Goal: Transaction & Acquisition: Subscribe to service/newsletter

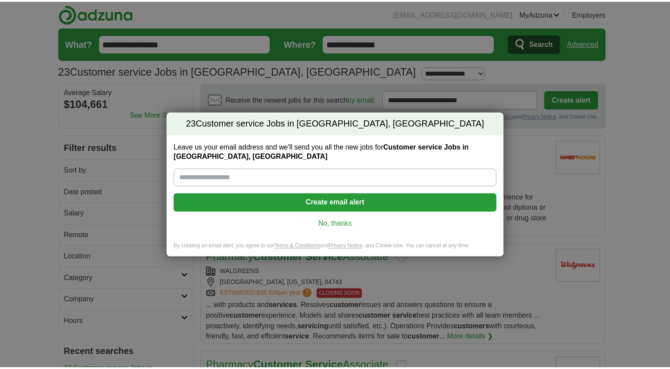
scroll to position [1135, 0]
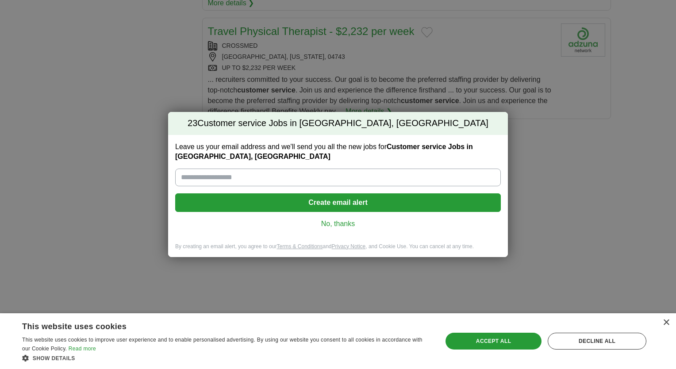
click at [224, 181] on input "Leave us your email address and we'll send you all the new jobs for Customer se…" at bounding box center [338, 178] width 326 height 18
type input "**********"
click at [249, 198] on button "Create email alert" at bounding box center [338, 202] width 326 height 19
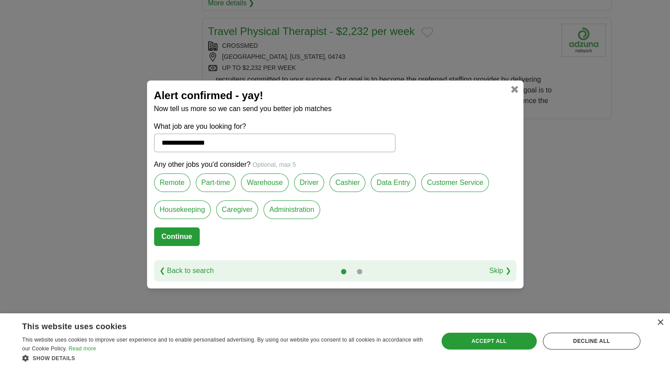
click at [445, 187] on label "Customer Service" at bounding box center [455, 182] width 68 height 19
click at [343, 184] on label "Cashier" at bounding box center [347, 182] width 36 height 19
click at [181, 215] on label "Housekeeping" at bounding box center [182, 209] width 57 height 19
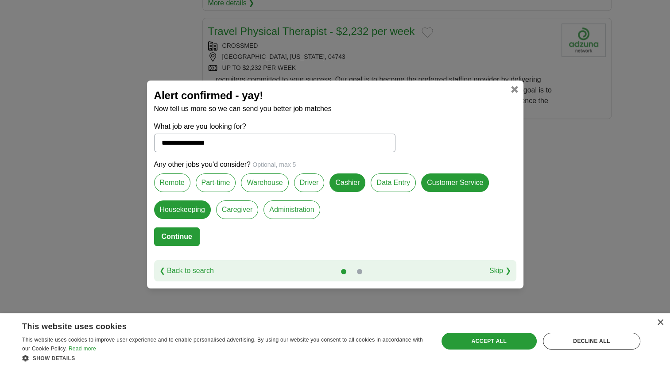
click at [174, 239] on button "Continue" at bounding box center [177, 236] width 46 height 19
select select "*"
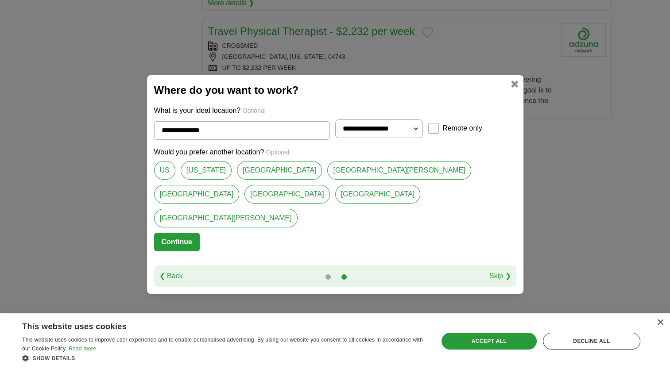
click at [418, 138] on select "**********" at bounding box center [379, 128] width 88 height 19
click at [330, 185] on link "[GEOGRAPHIC_DATA]" at bounding box center [286, 194] width 85 height 19
click at [166, 180] on link "US" at bounding box center [164, 170] width 21 height 19
click at [330, 188] on link "[GEOGRAPHIC_DATA]" at bounding box center [286, 194] width 85 height 19
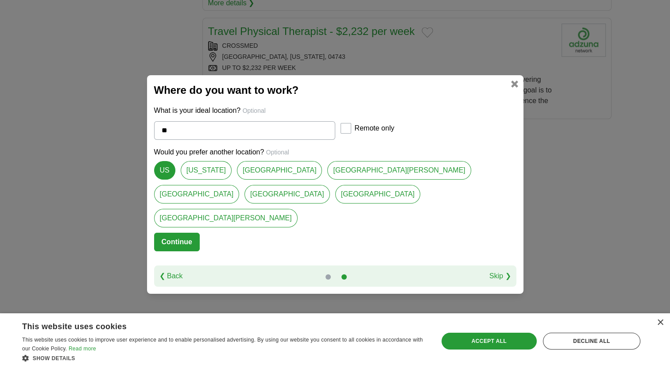
type input "**********"
select select "*"
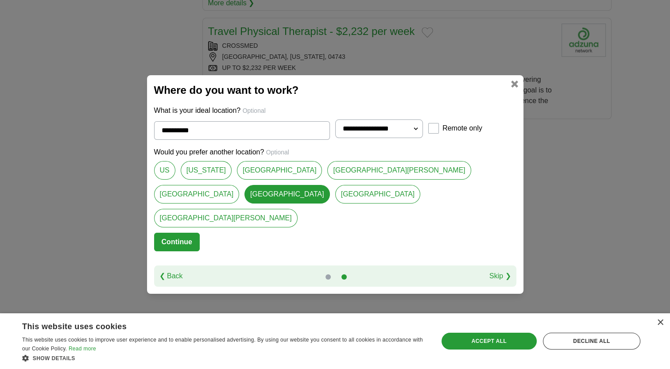
click at [504, 271] on link "Skip ❯" at bounding box center [500, 276] width 22 height 11
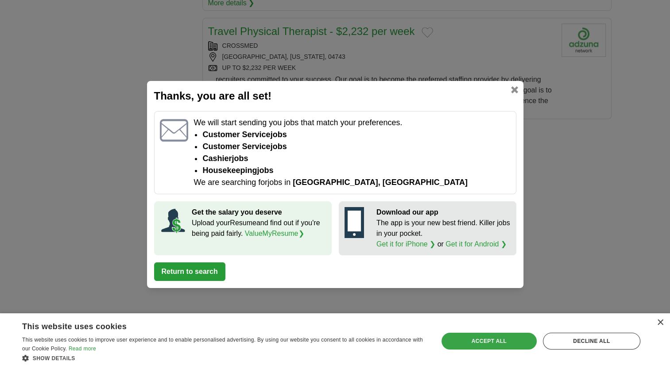
click at [457, 345] on div "Accept all" at bounding box center [488, 341] width 95 height 17
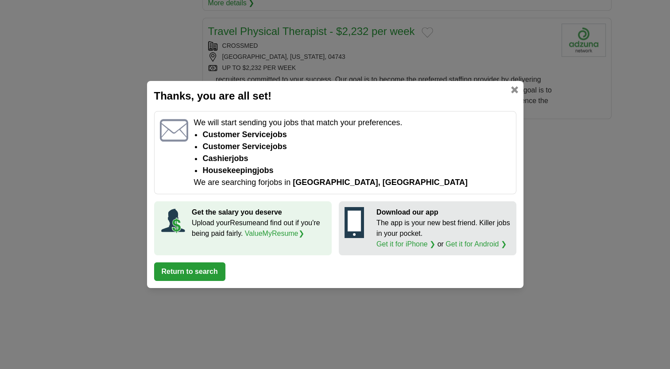
click at [193, 272] on button "Return to search" at bounding box center [189, 271] width 71 height 19
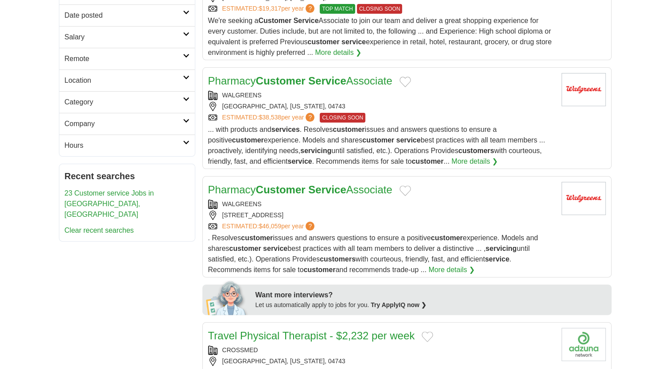
scroll to position [0, 0]
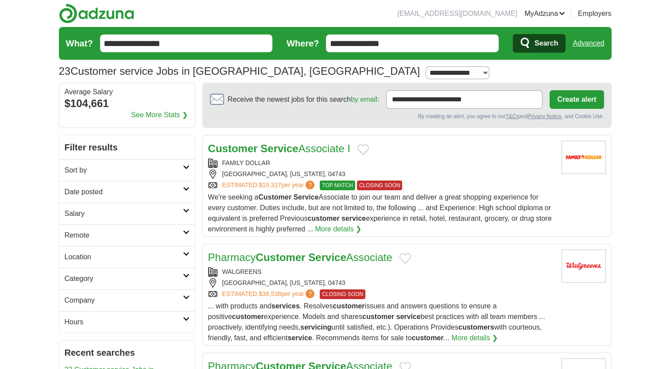
click at [577, 100] on button "Create alert" at bounding box center [576, 99] width 54 height 19
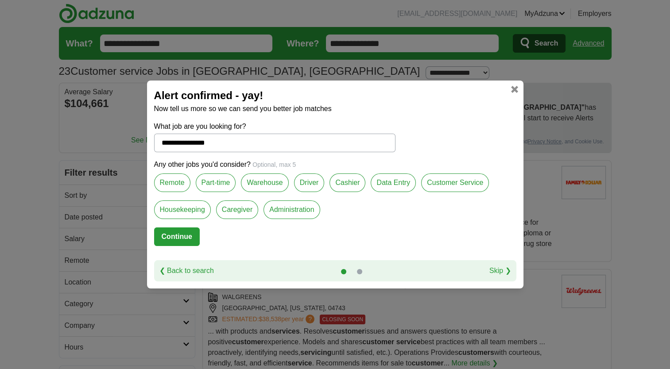
click at [439, 187] on label "Customer Service" at bounding box center [455, 182] width 68 height 19
click at [185, 214] on label "Housekeeping" at bounding box center [182, 209] width 57 height 19
click at [254, 187] on label "Warehouse" at bounding box center [264, 182] width 47 height 19
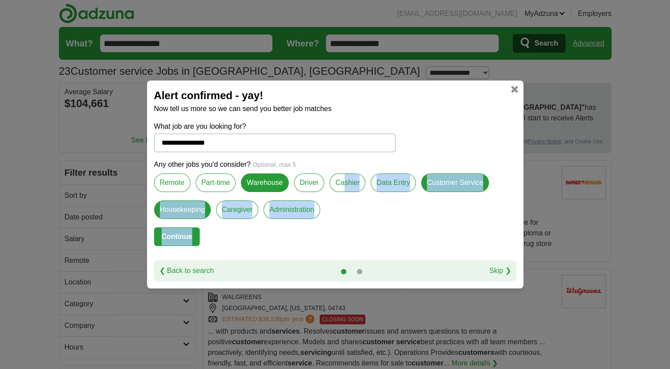
drag, startPoint x: 343, startPoint y: 182, endPoint x: 221, endPoint y: 239, distance: 134.6
click at [221, 239] on form "**********" at bounding box center [335, 190] width 362 height 139
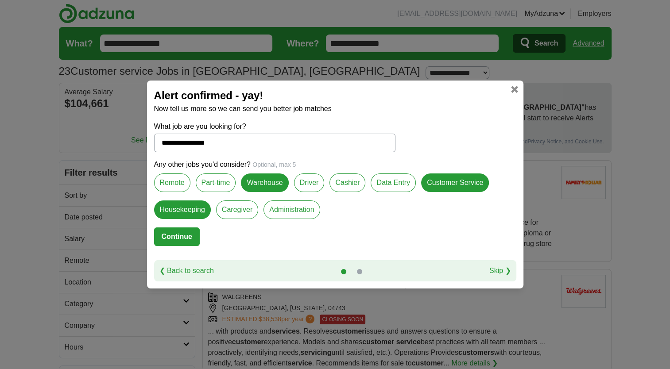
click at [221, 239] on form "**********" at bounding box center [335, 190] width 362 height 139
click at [178, 240] on button "Continue" at bounding box center [177, 236] width 46 height 19
select select "*"
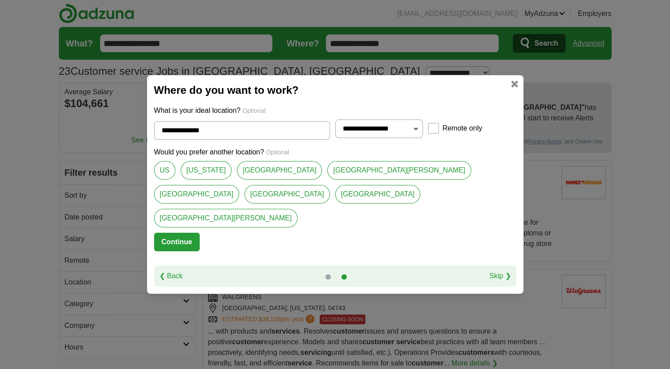
click at [330, 185] on link "[GEOGRAPHIC_DATA]" at bounding box center [286, 194] width 85 height 19
type input "**********"
click at [190, 233] on button "Continue" at bounding box center [177, 242] width 46 height 19
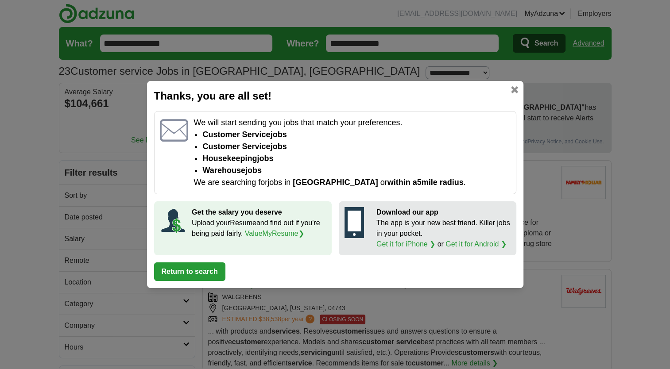
click at [515, 93] on link at bounding box center [514, 89] width 7 height 7
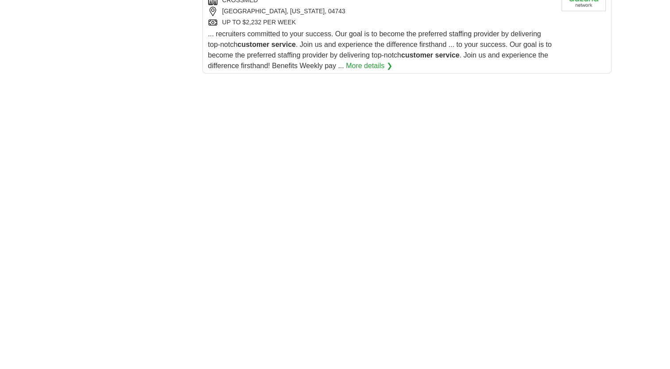
scroll to position [1207, 0]
